Goal: Transaction & Acquisition: Purchase product/service

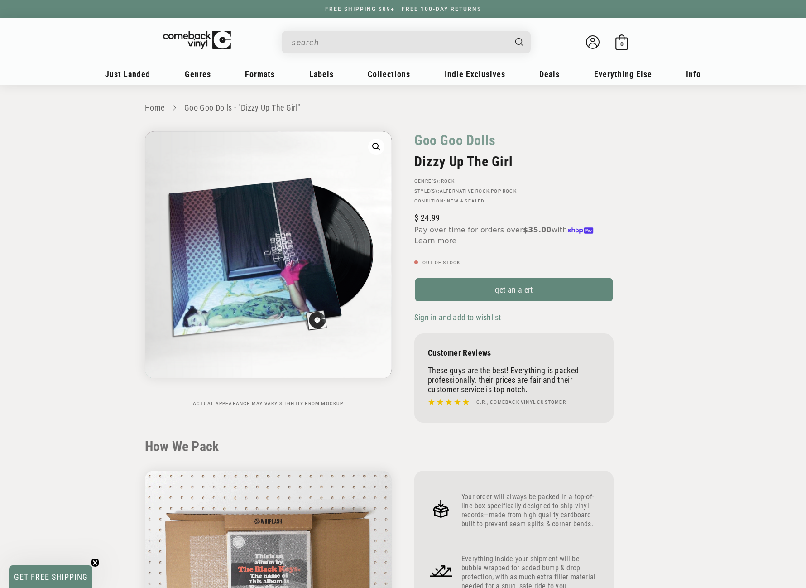
scroll to position [815, 0]
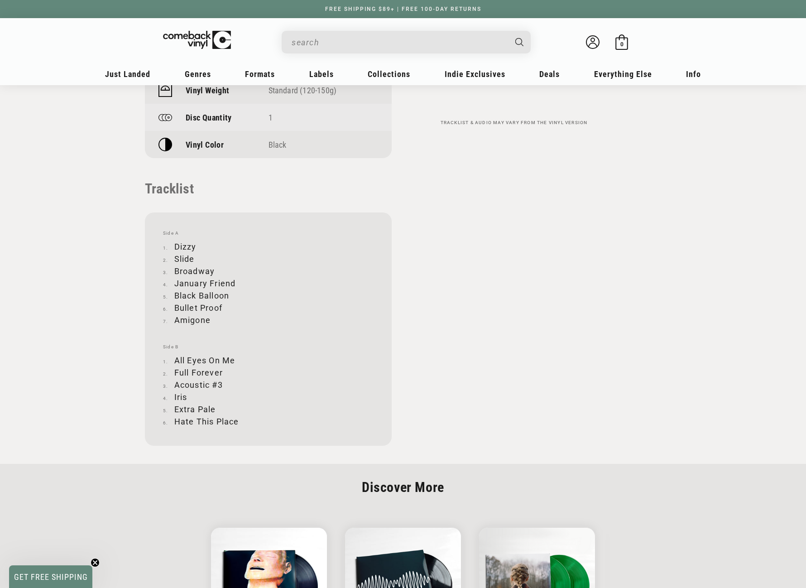
click at [341, 40] on input "When autocomplete results are available use up and down arrows to review and en…" at bounding box center [399, 42] width 215 height 19
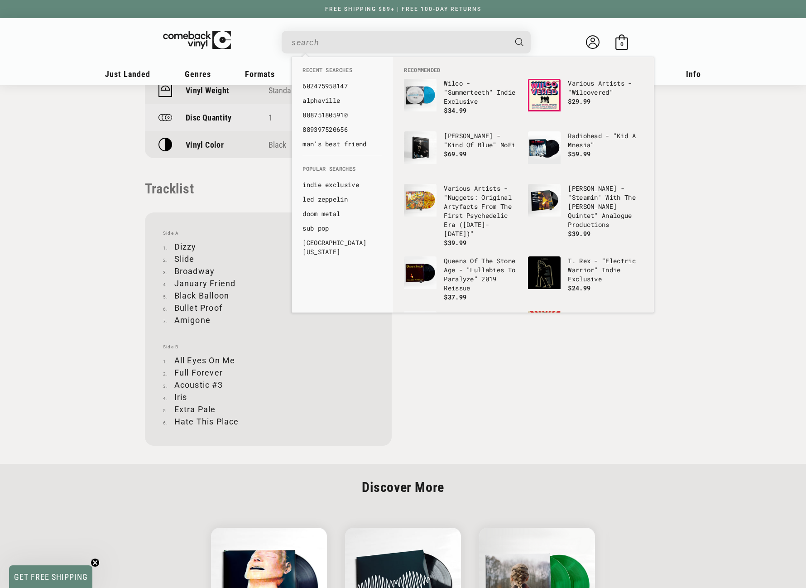
paste input "MF Doom - Special Herbs Vol 9"
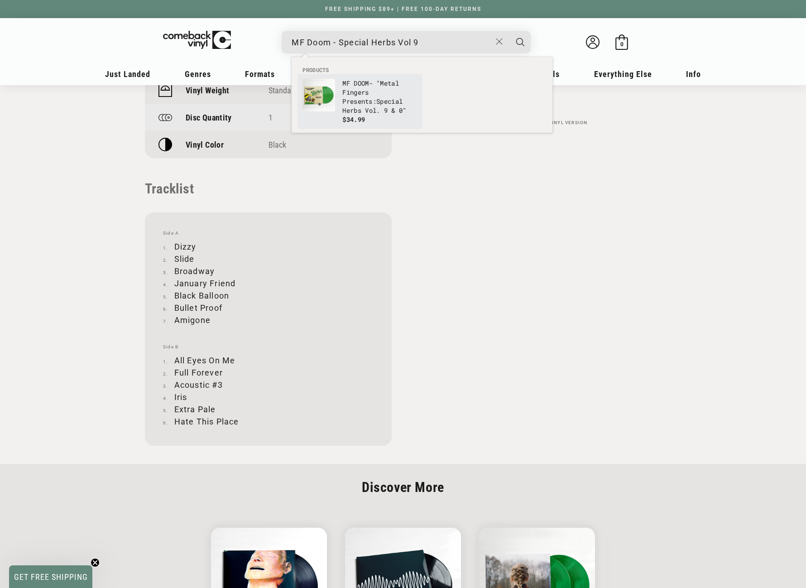
type input "MF Doom - Special Herbs Vol 9"
click at [332, 94] on img "Products" at bounding box center [319, 95] width 33 height 33
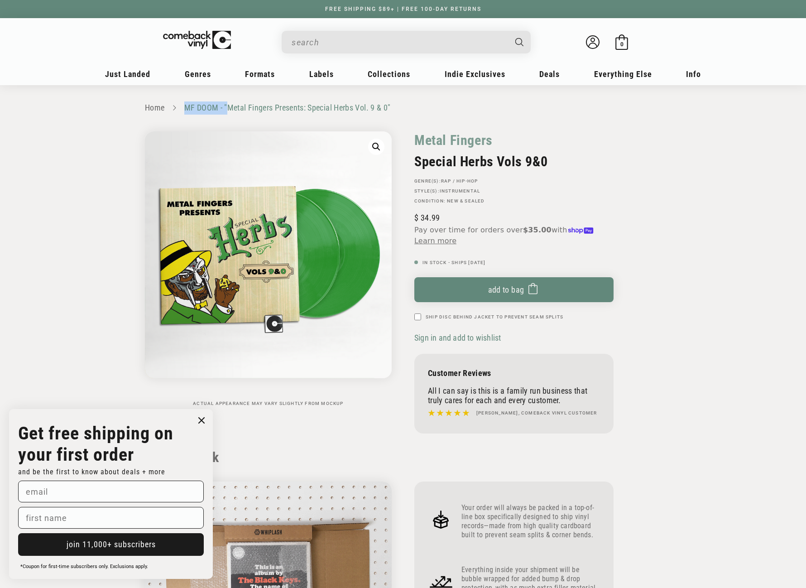
drag, startPoint x: 226, startPoint y: 100, endPoint x: 259, endPoint y: 103, distance: 33.2
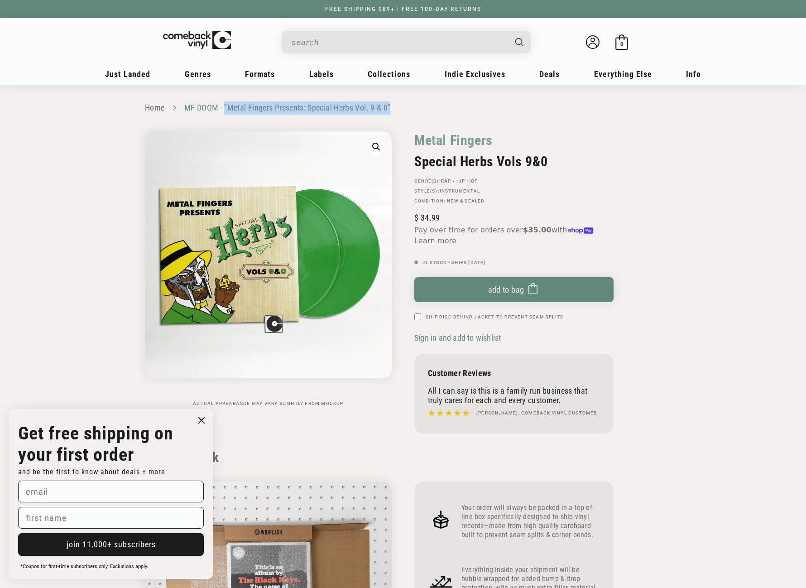
drag, startPoint x: 396, startPoint y: 102, endPoint x: 223, endPoint y: 105, distance: 173.0
click at [223, 105] on ul "Home MF DOOM - "Metal Fingers Presents: Special Herbs Vol. 9 & 0"" at bounding box center [403, 107] width 516 height 13
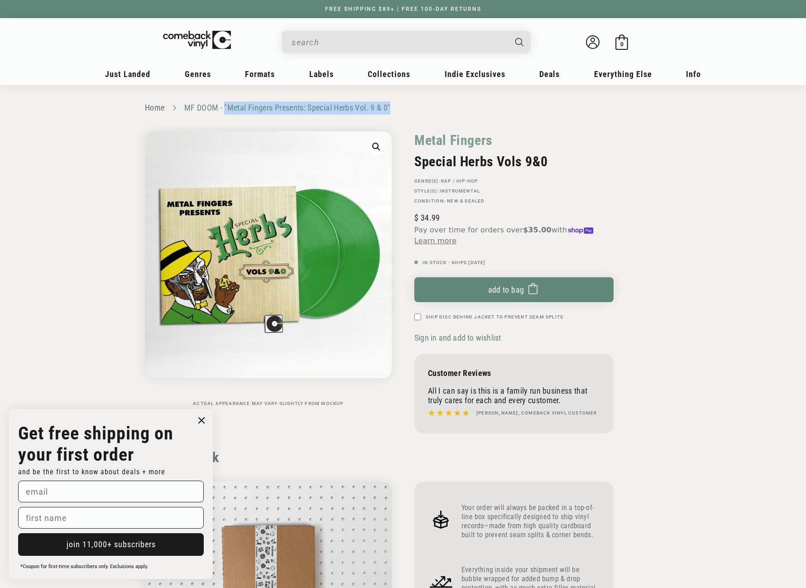
copy link ""Metal Fingers Presents: Special Herbs Vol. 9 & 0""
click at [353, 41] on input "When autocomplete results are available use up and down arrows to review and en…" at bounding box center [399, 42] width 215 height 19
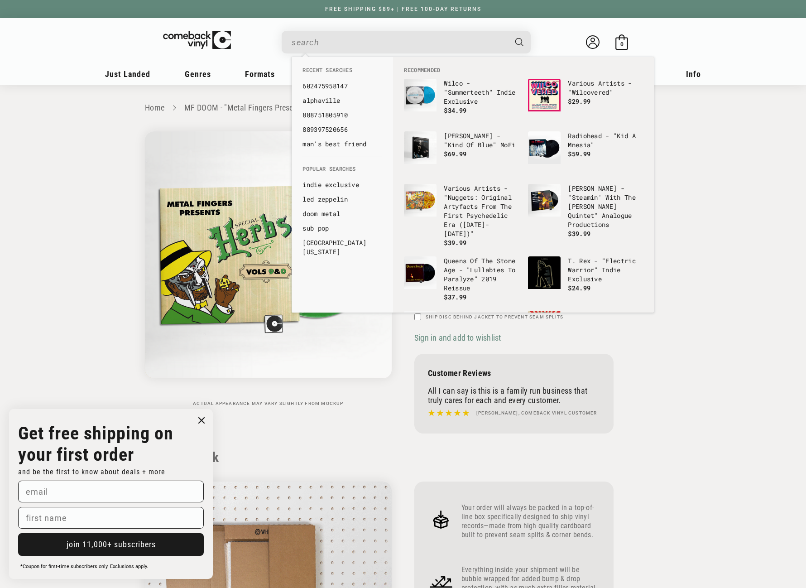
paste input "0826257038517"
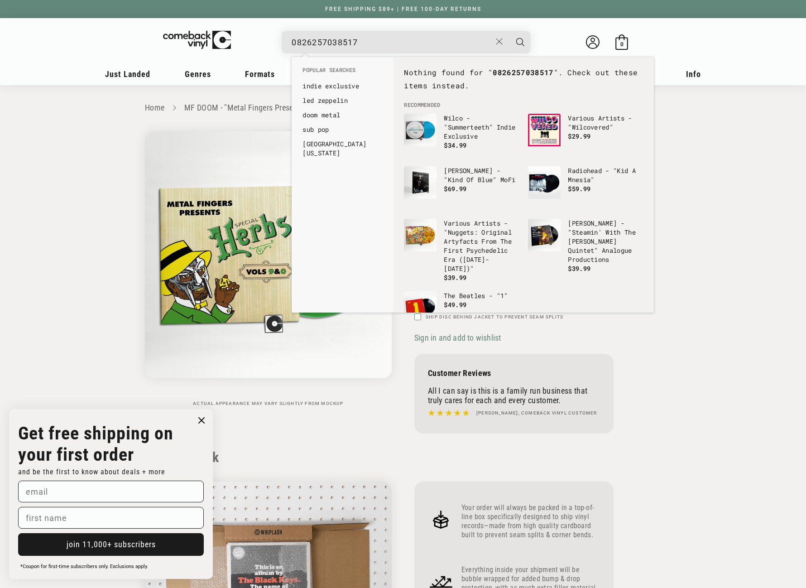
drag, startPoint x: 296, startPoint y: 42, endPoint x: 278, endPoint y: 44, distance: 18.3
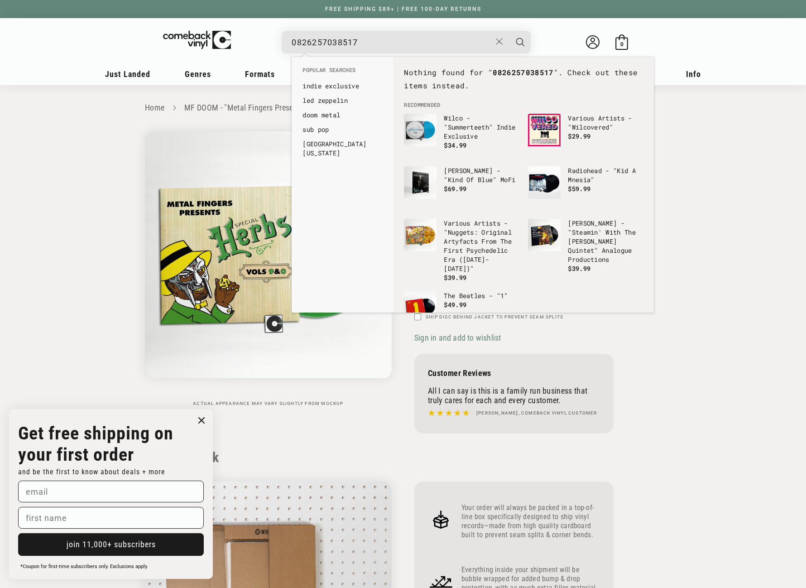
click at [278, 44] on details-modal "0826257038517 See all results... 0 results 0 results" at bounding box center [407, 42] width 344 height 23
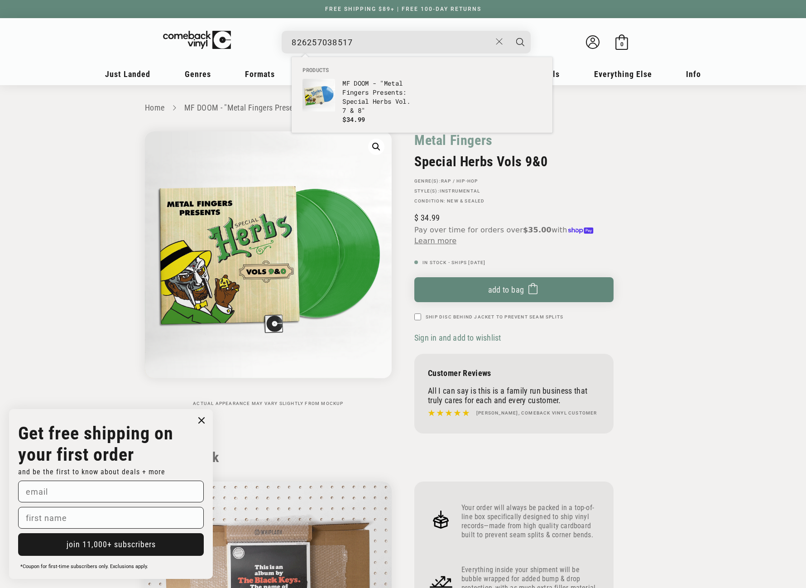
drag, startPoint x: 371, startPoint y: 36, endPoint x: 280, endPoint y: 45, distance: 91.4
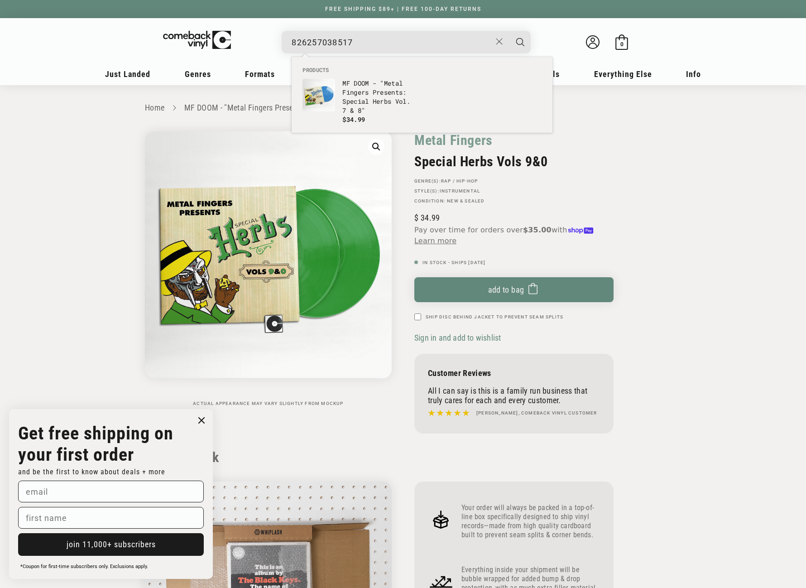
click at [280, 45] on details-modal "826257038517 See all results... 0 results 0 results" at bounding box center [407, 42] width 344 height 23
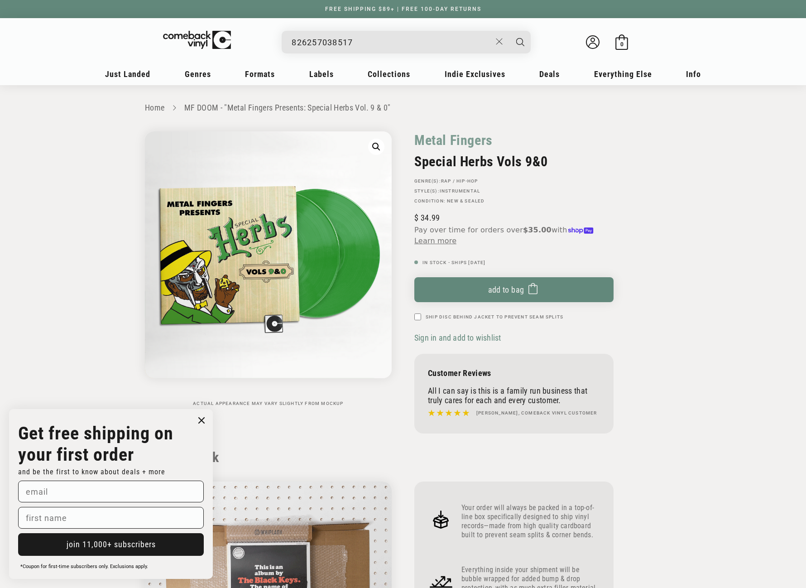
click at [369, 43] on input "826257038517" at bounding box center [392, 42] width 200 height 19
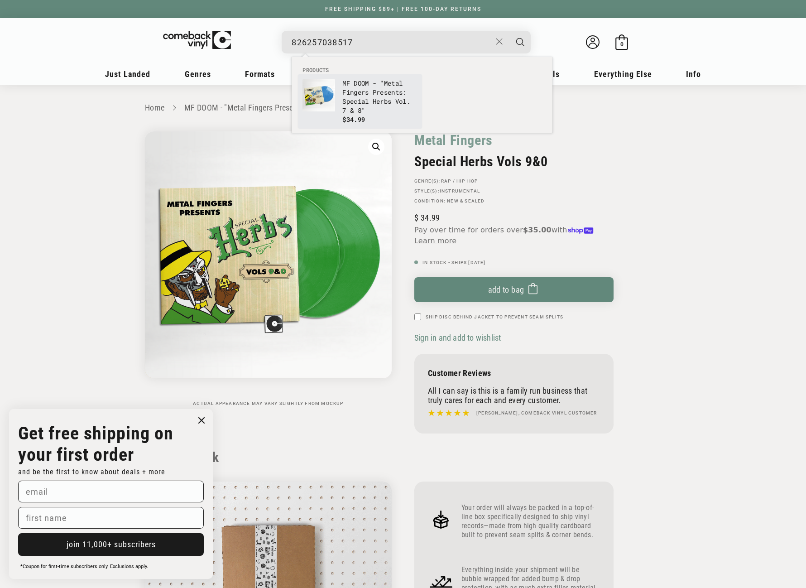
type input "826257038517"
click at [361, 96] on p "MF DOOM - "Metal Fingers Presents: Special Herbs Vol. 7 & 8"" at bounding box center [379, 97] width 75 height 36
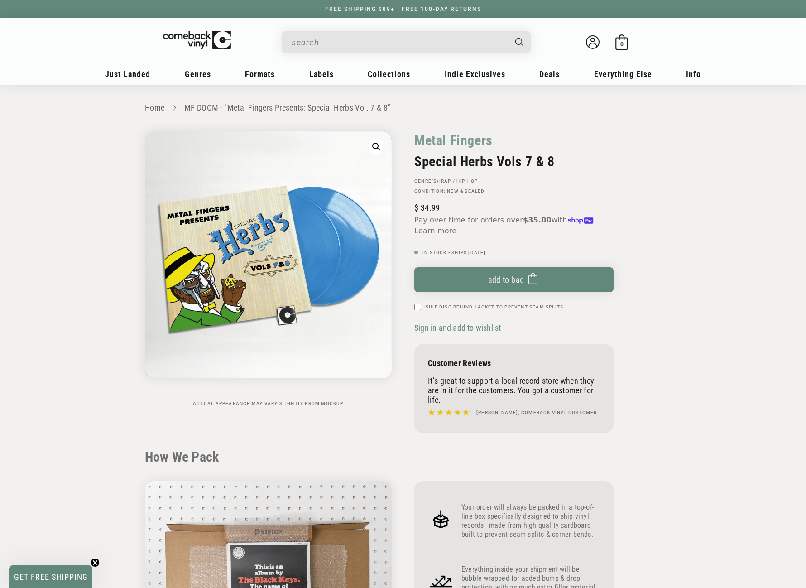
click at [387, 43] on input "When autocomplete results are available use up and down arrows to review and en…" at bounding box center [399, 42] width 215 height 19
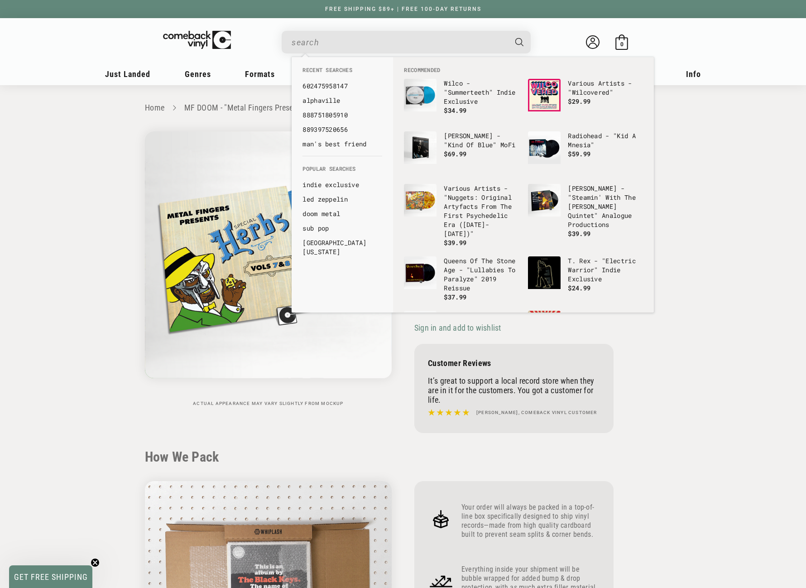
paste input "826257038418"
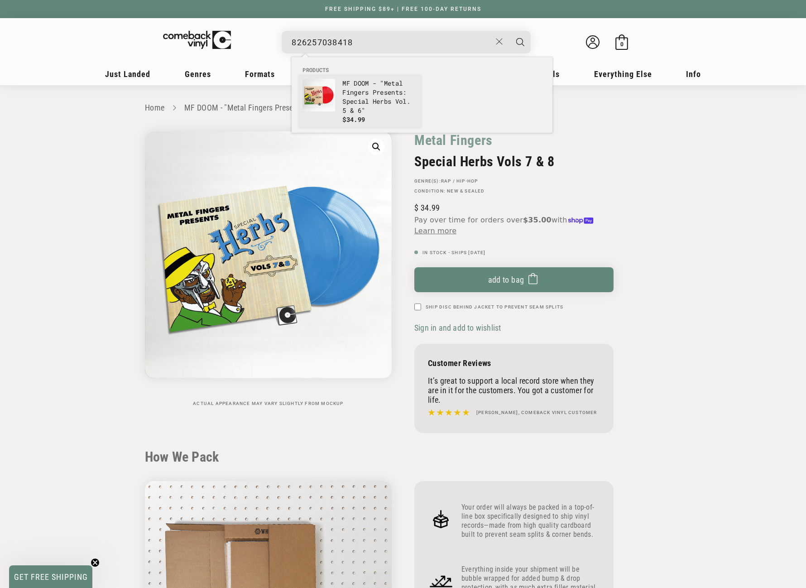
type input "826257038418"
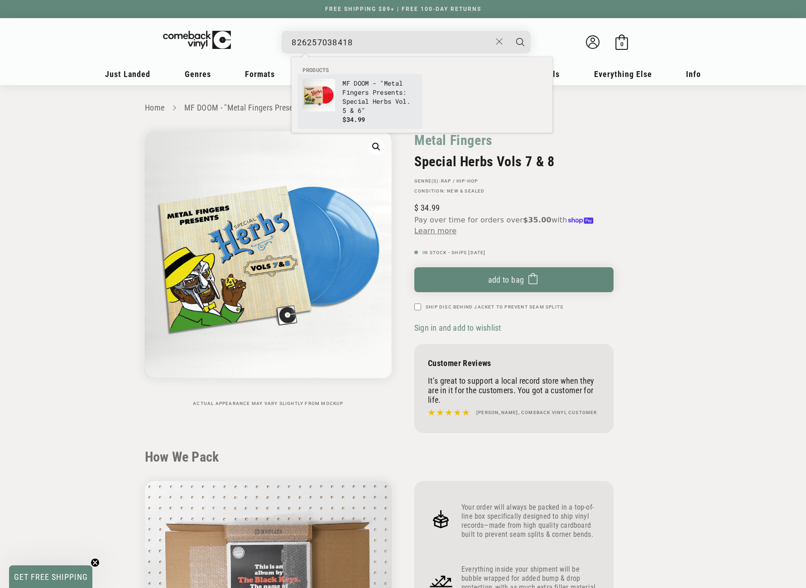
click at [361, 100] on p "MF DOOM - "Metal Fingers Presents: Special Herbs Vol. 5 & 6"" at bounding box center [379, 97] width 75 height 36
